Goal: Task Accomplishment & Management: Use online tool/utility

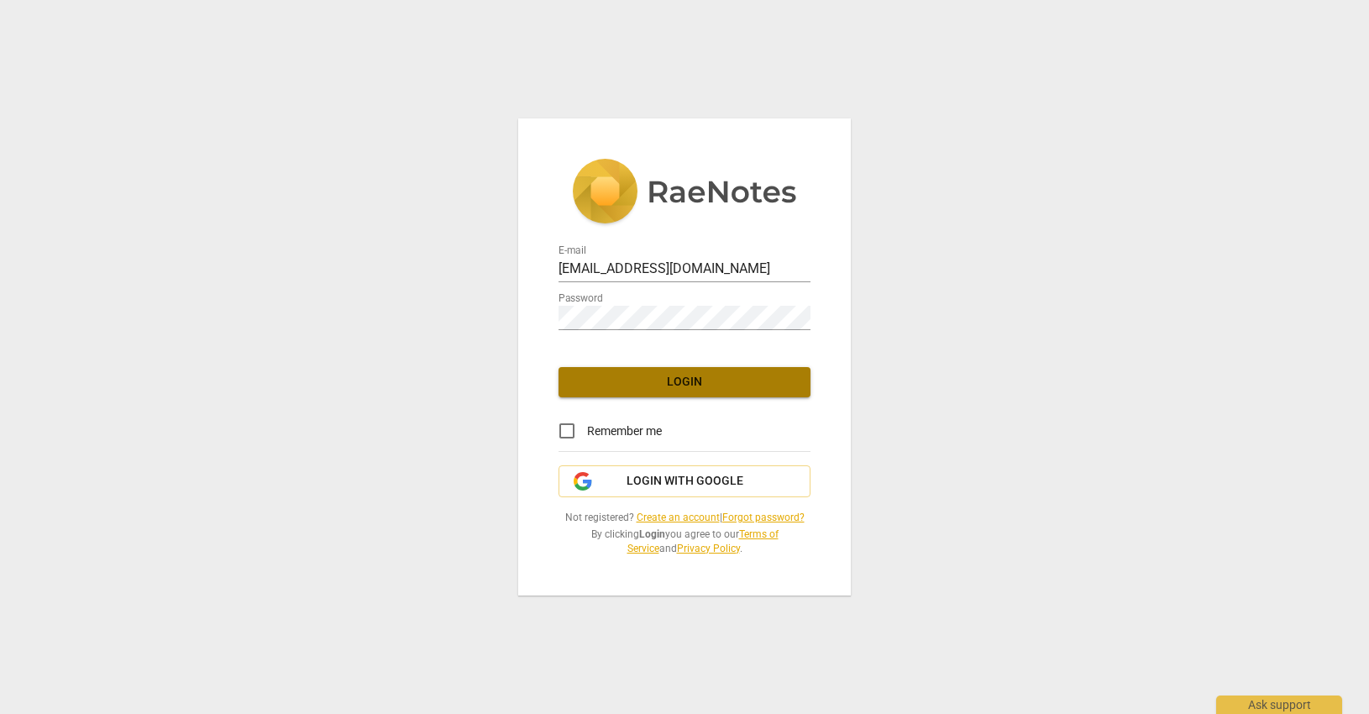
click at [717, 378] on span "Login" at bounding box center [684, 382] width 225 height 17
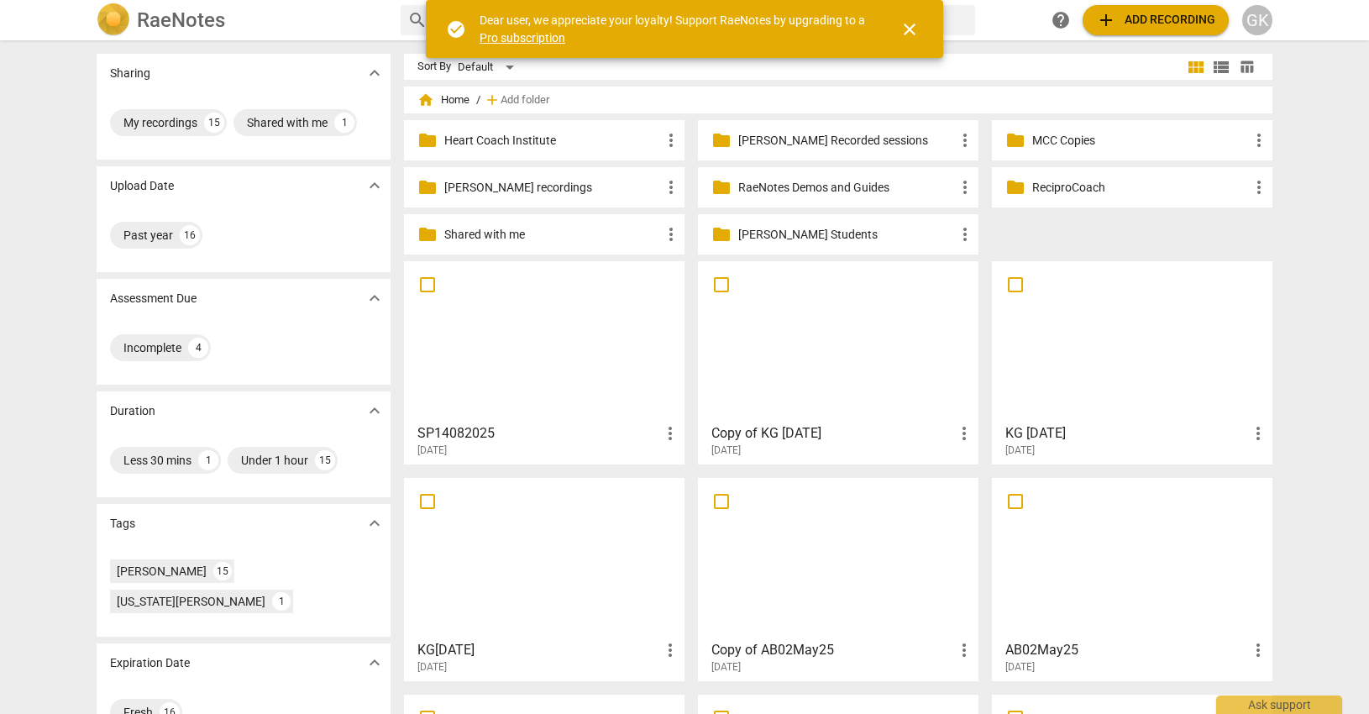
click at [1137, 18] on span "add Add recording" at bounding box center [1155, 20] width 119 height 20
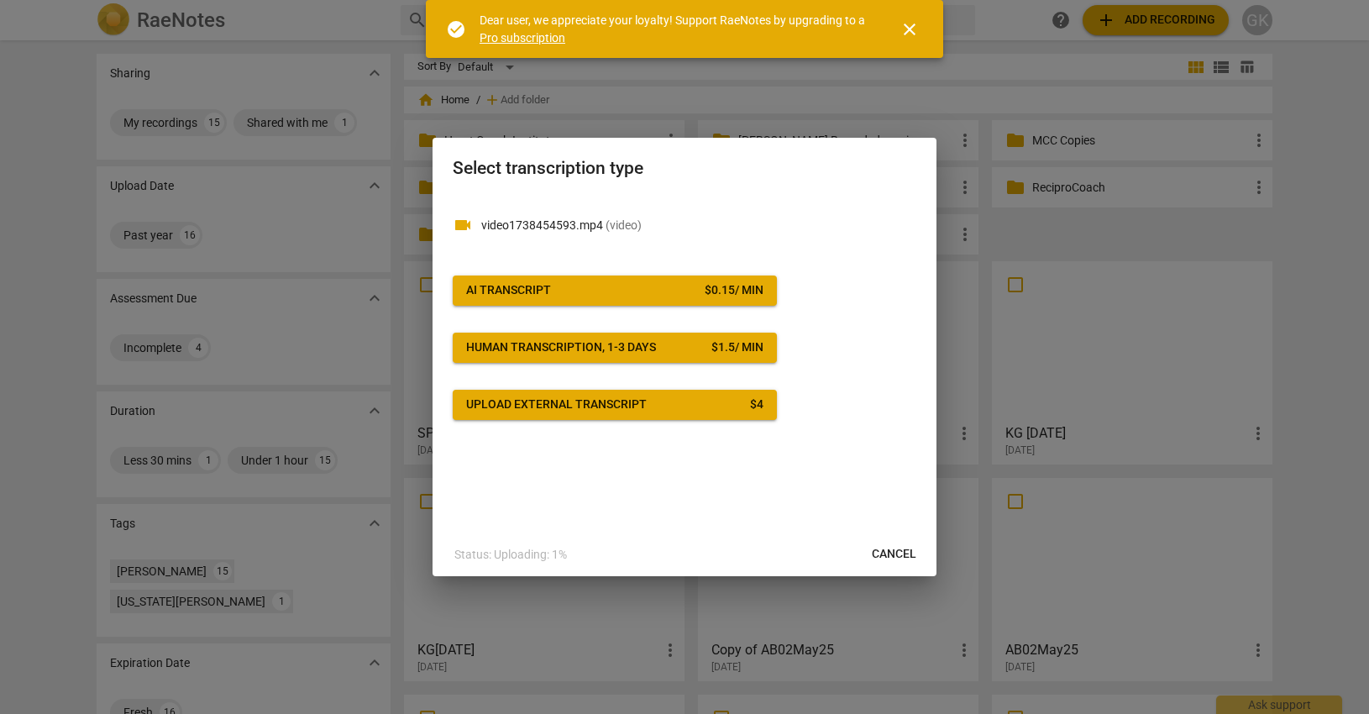
click at [580, 288] on span "AI Transcript $ 0.15 / min" at bounding box center [614, 290] width 297 height 17
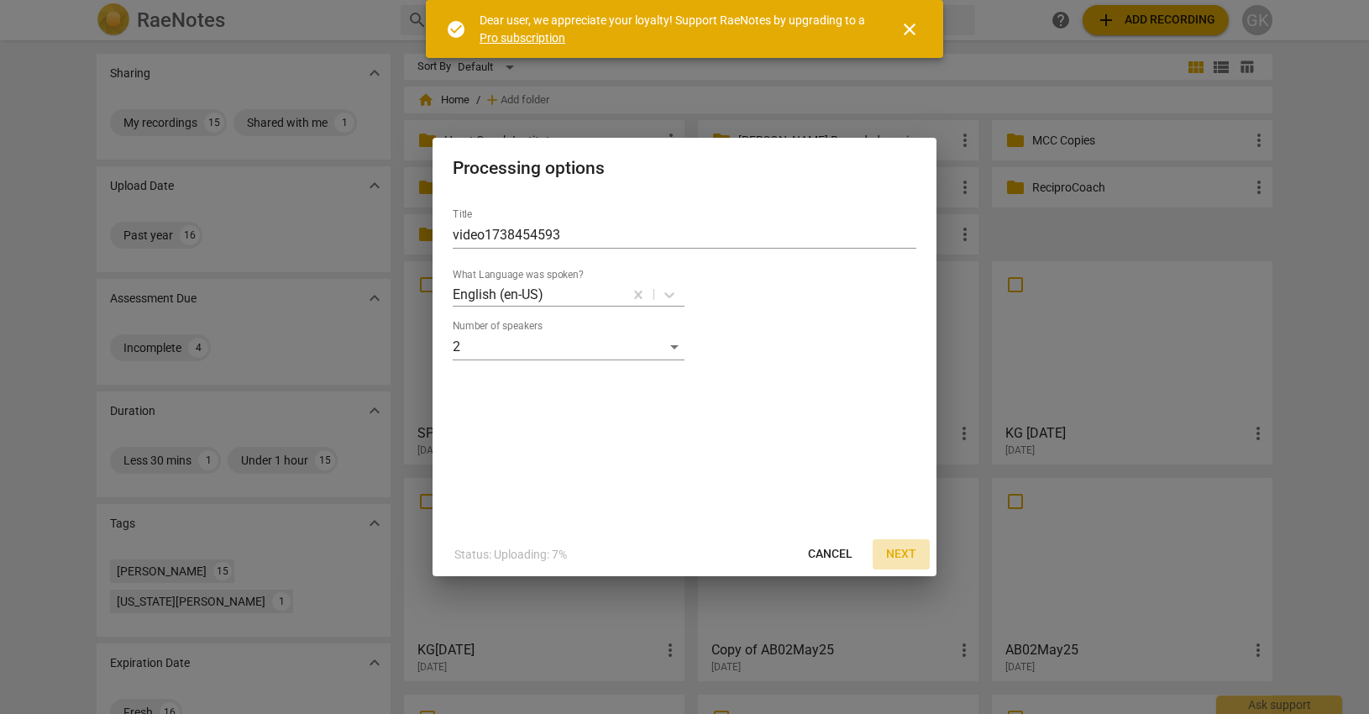
click at [905, 556] on span "Next" at bounding box center [901, 554] width 30 height 17
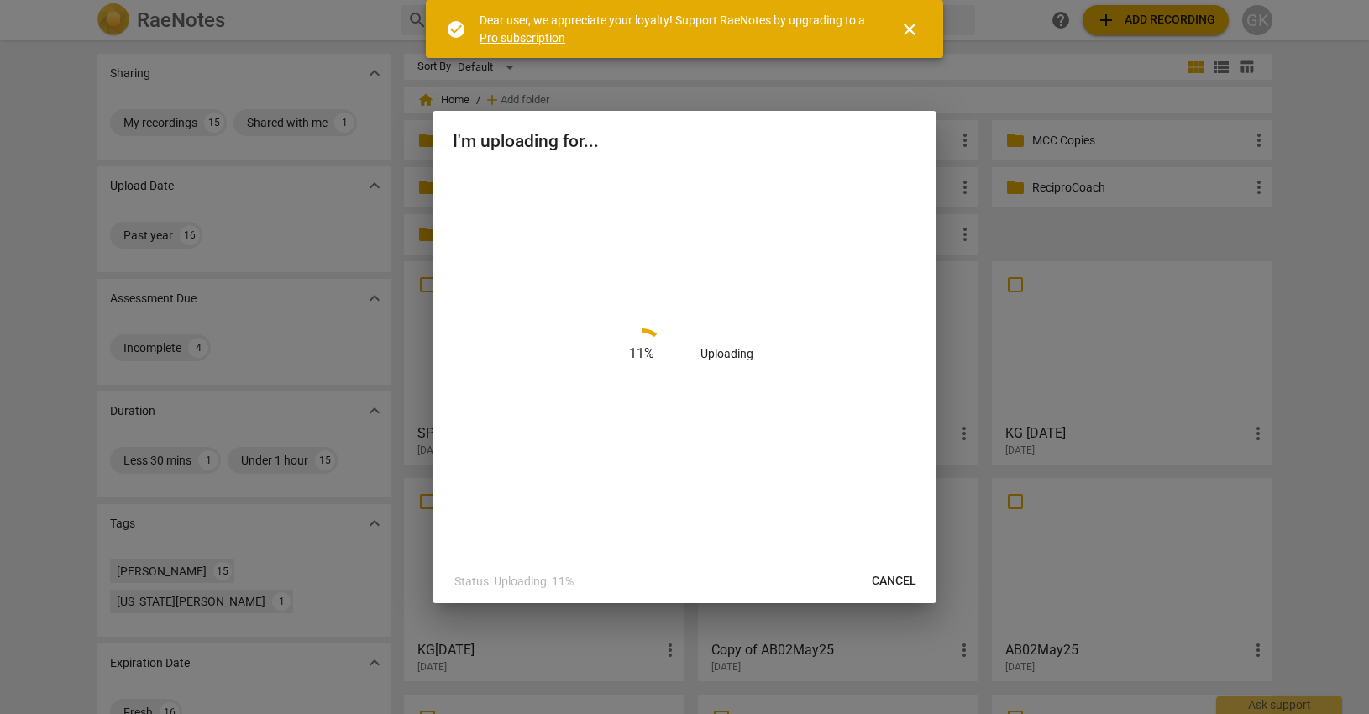
click at [913, 24] on span "close" at bounding box center [909, 29] width 20 height 20
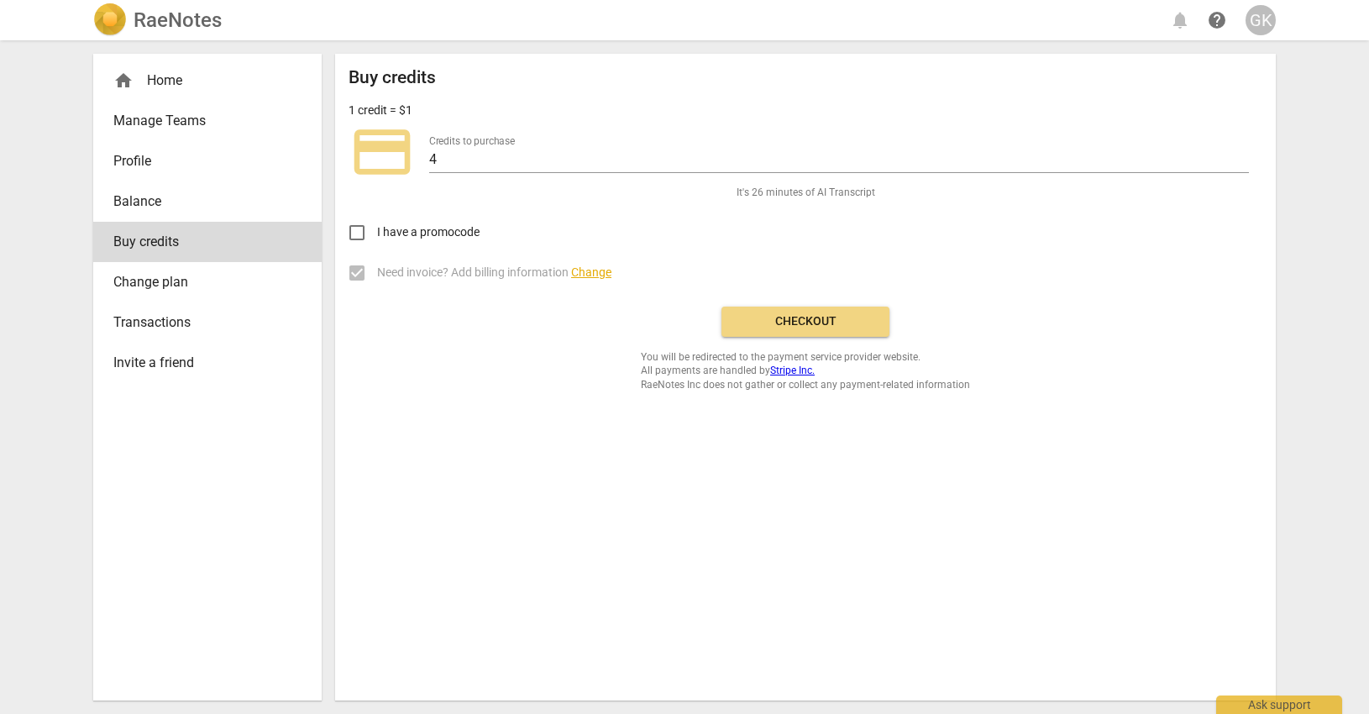
click at [795, 321] on span "Checkout" at bounding box center [805, 321] width 141 height 17
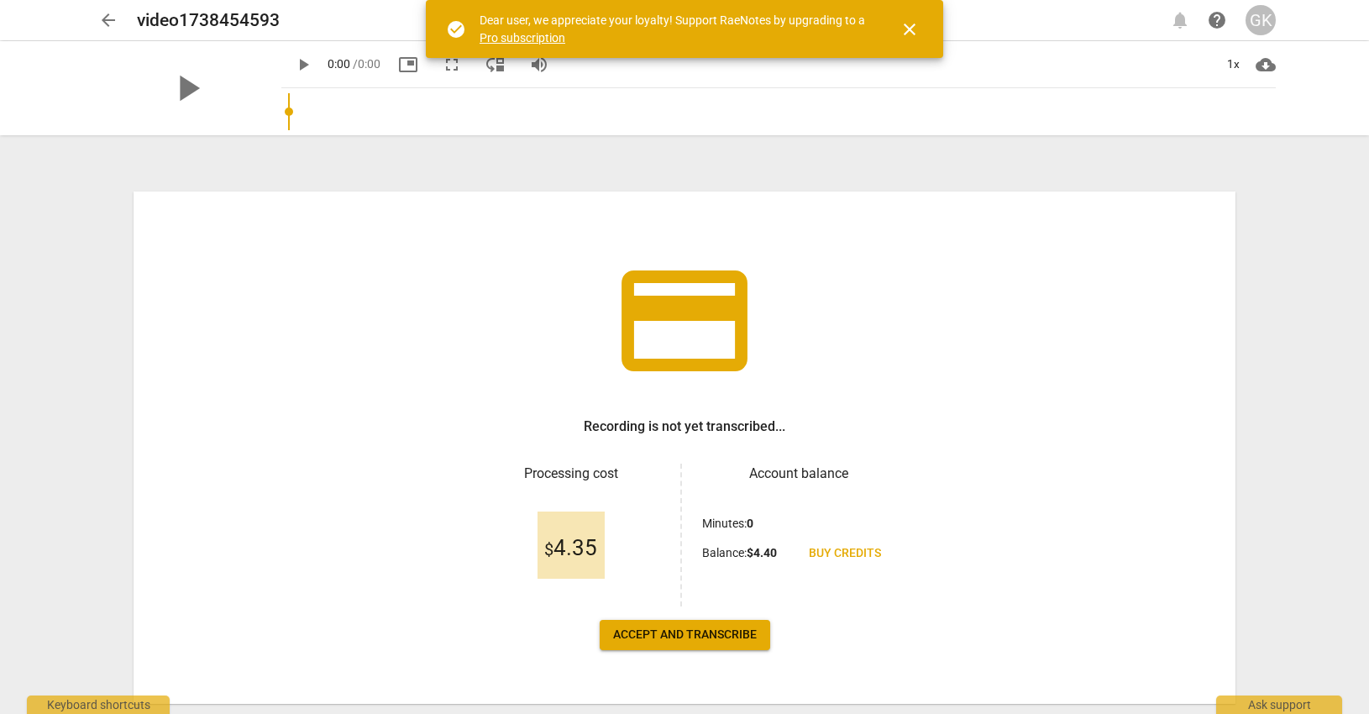
click at [907, 24] on span "close" at bounding box center [909, 29] width 20 height 20
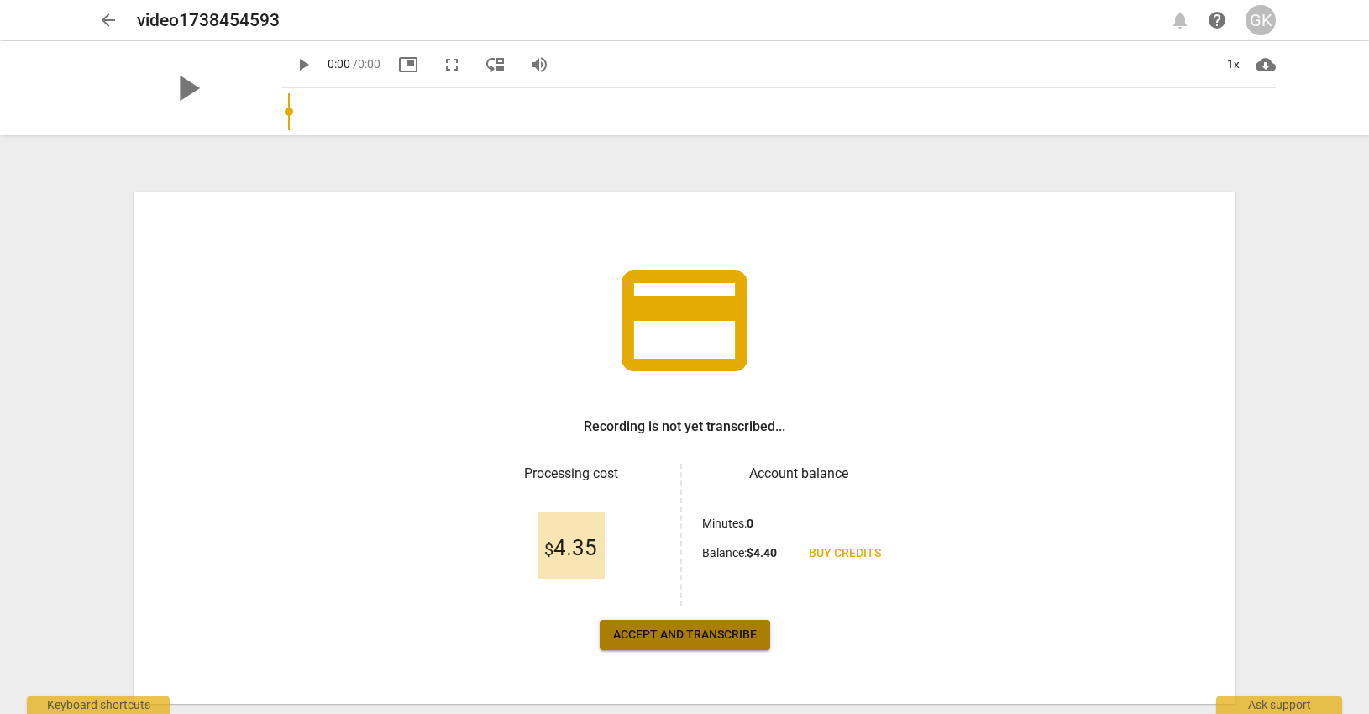
click at [650, 626] on button "Accept and transcribe" at bounding box center [684, 635] width 170 height 30
